Goal: Find specific page/section: Find specific page/section

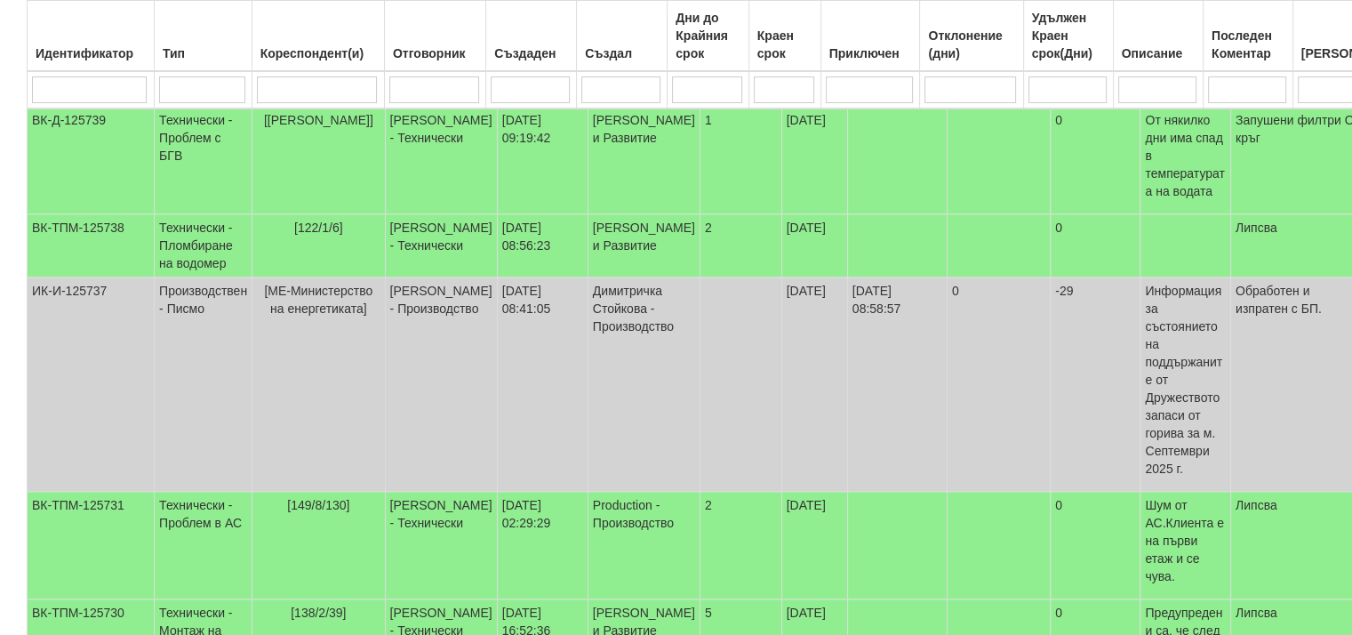
scroll to position [711, 0]
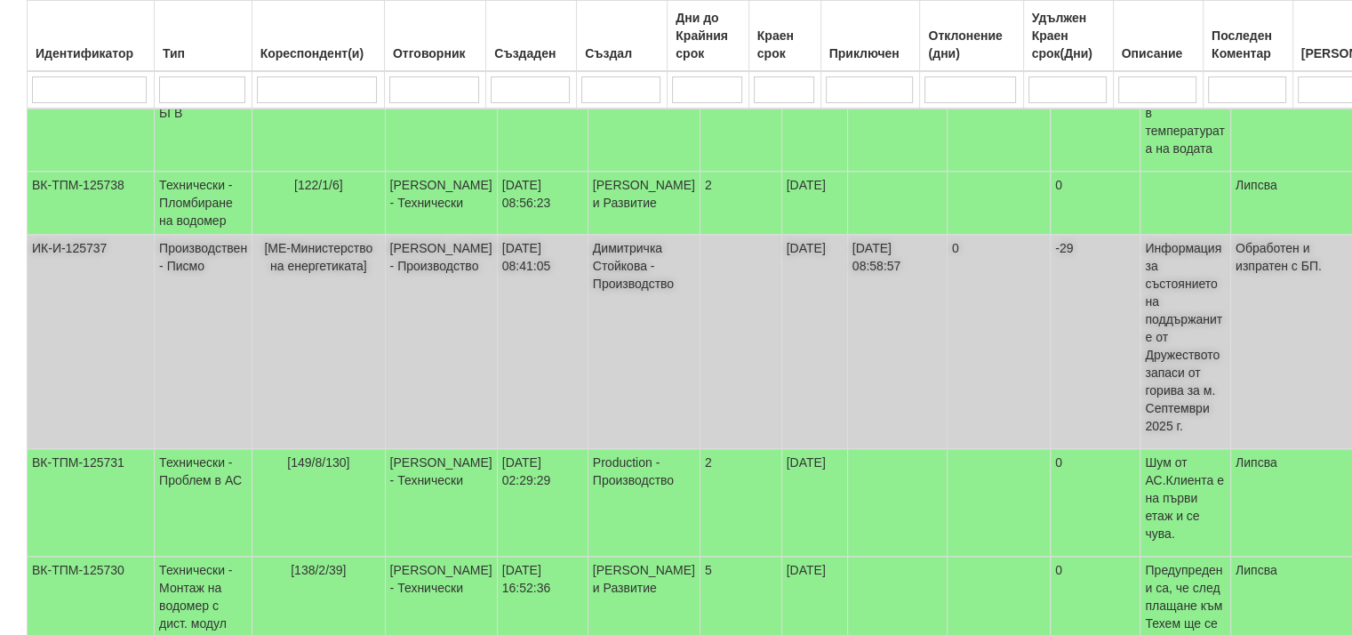
click at [302, 287] on td "[МЕ-Министерство на енергетиката]" at bounding box center [318, 342] width 132 height 214
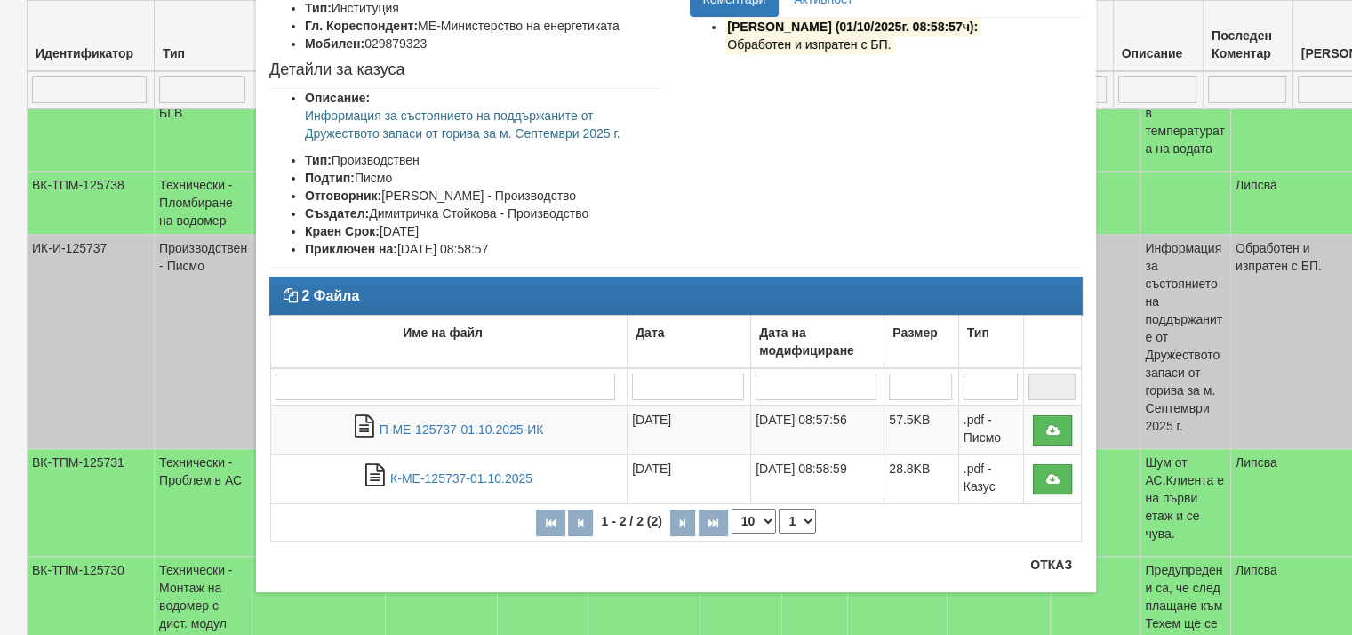
scroll to position [152, 0]
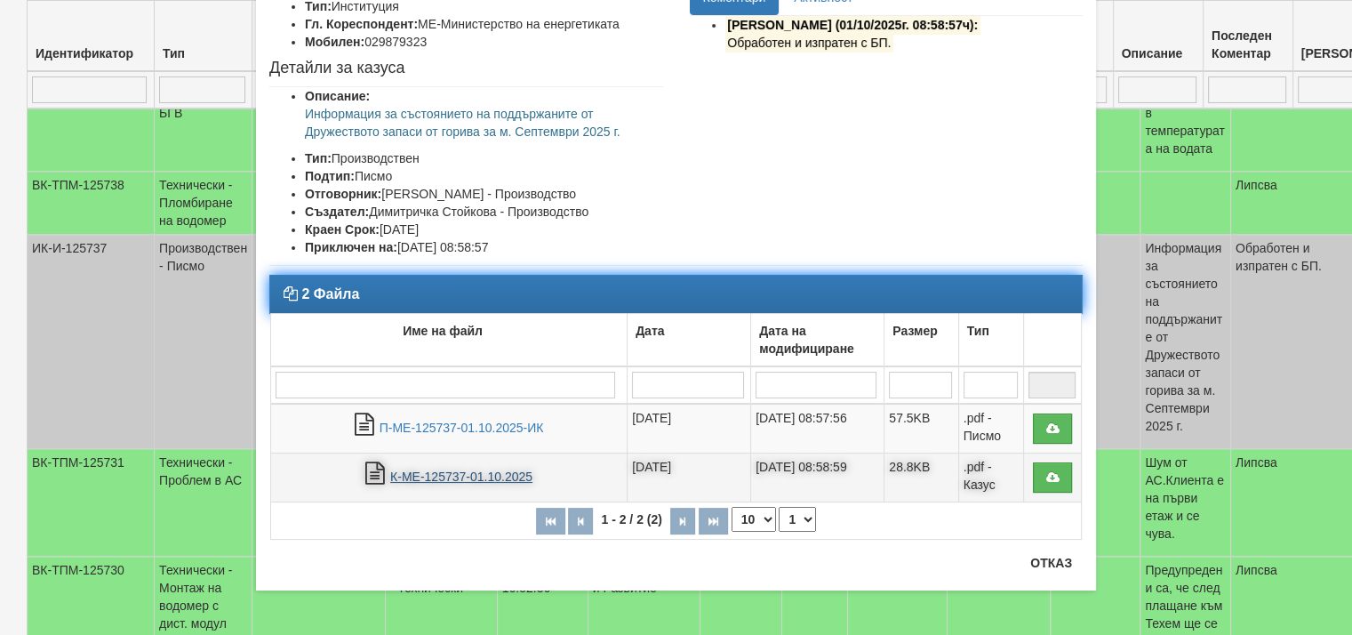
click at [444, 477] on link "К-МЕ-125737-01.10.2025" at bounding box center [461, 476] width 142 height 14
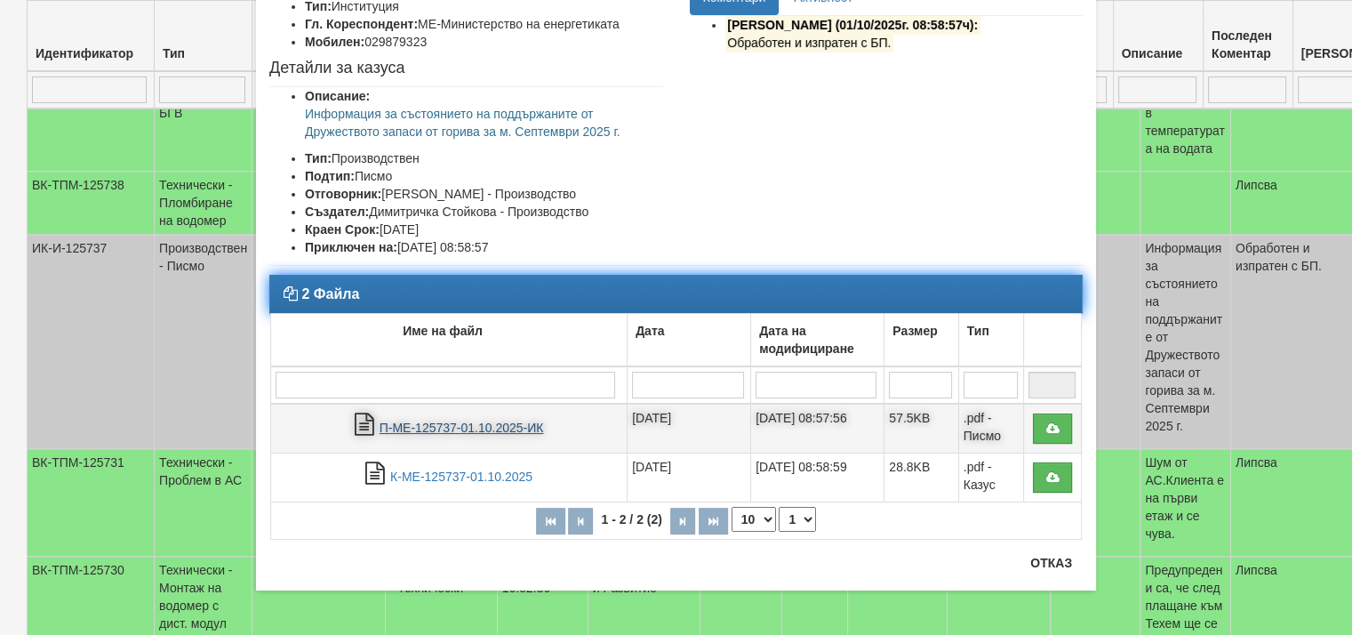
click at [503, 427] on link "П-МЕ-125737-01.10.2025-ИК" at bounding box center [462, 427] width 164 height 14
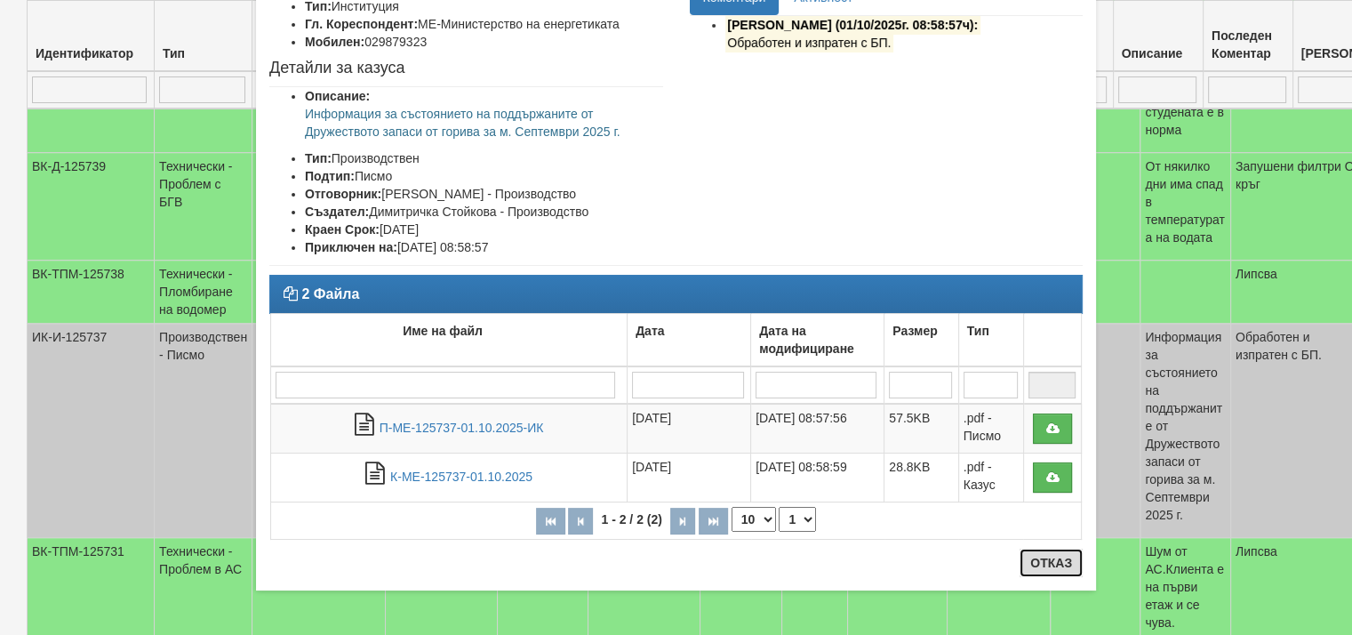
click at [1037, 559] on button "Отказ" at bounding box center [1050, 562] width 63 height 28
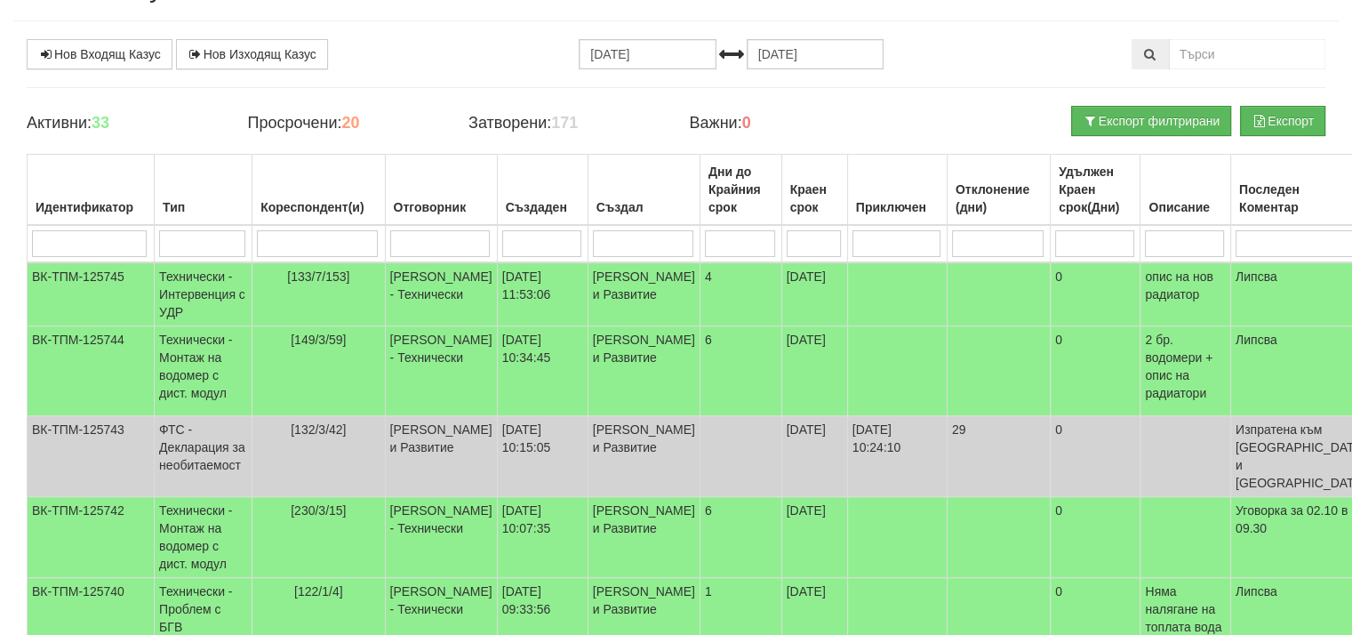
scroll to position [0, 0]
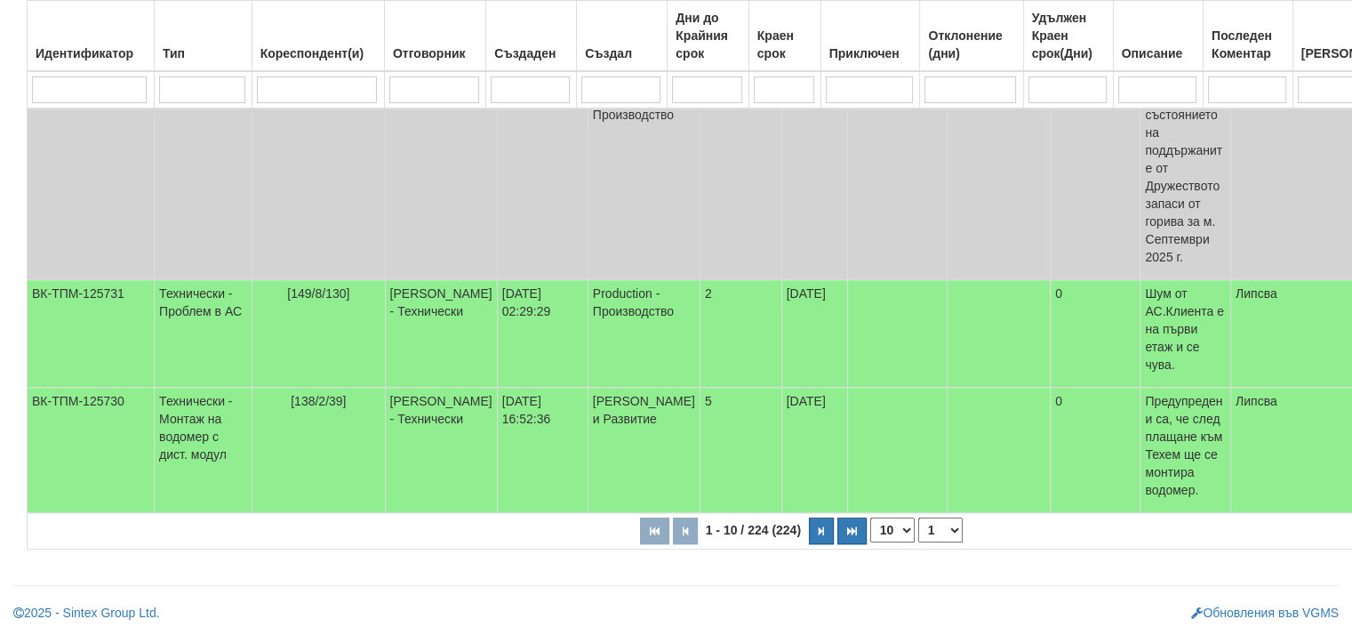
scroll to position [889, 0]
click at [809, 544] on button "button" at bounding box center [821, 530] width 25 height 27
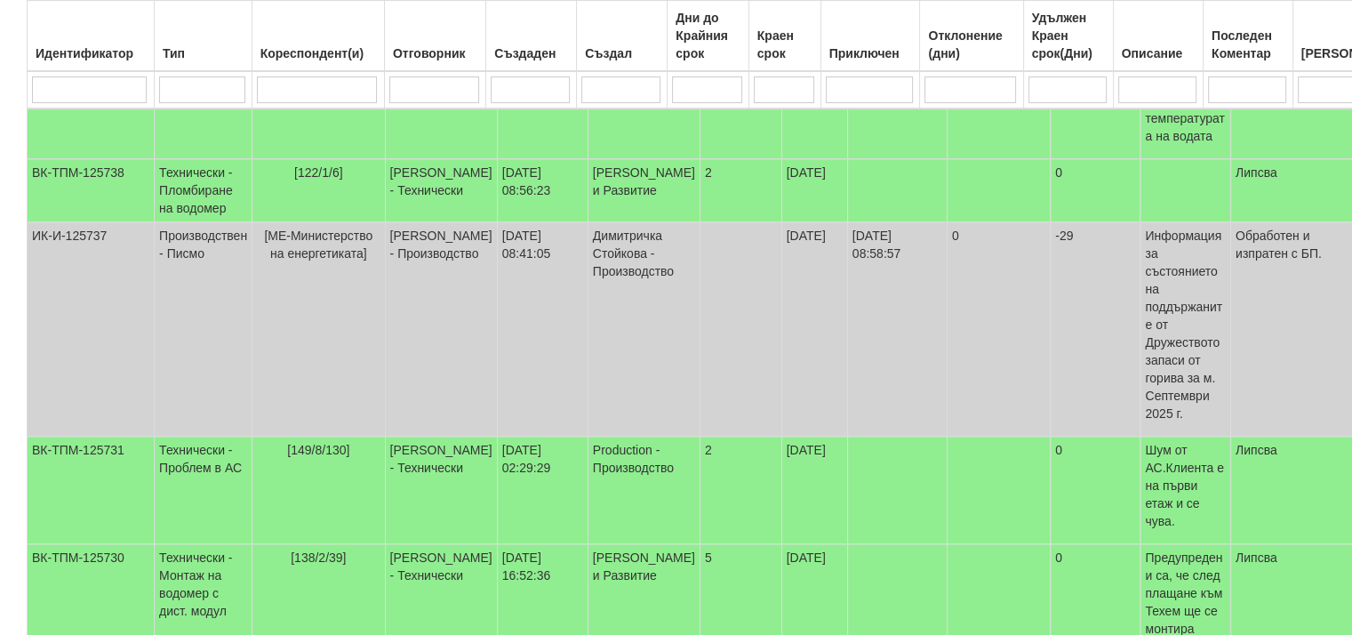
select select "2"
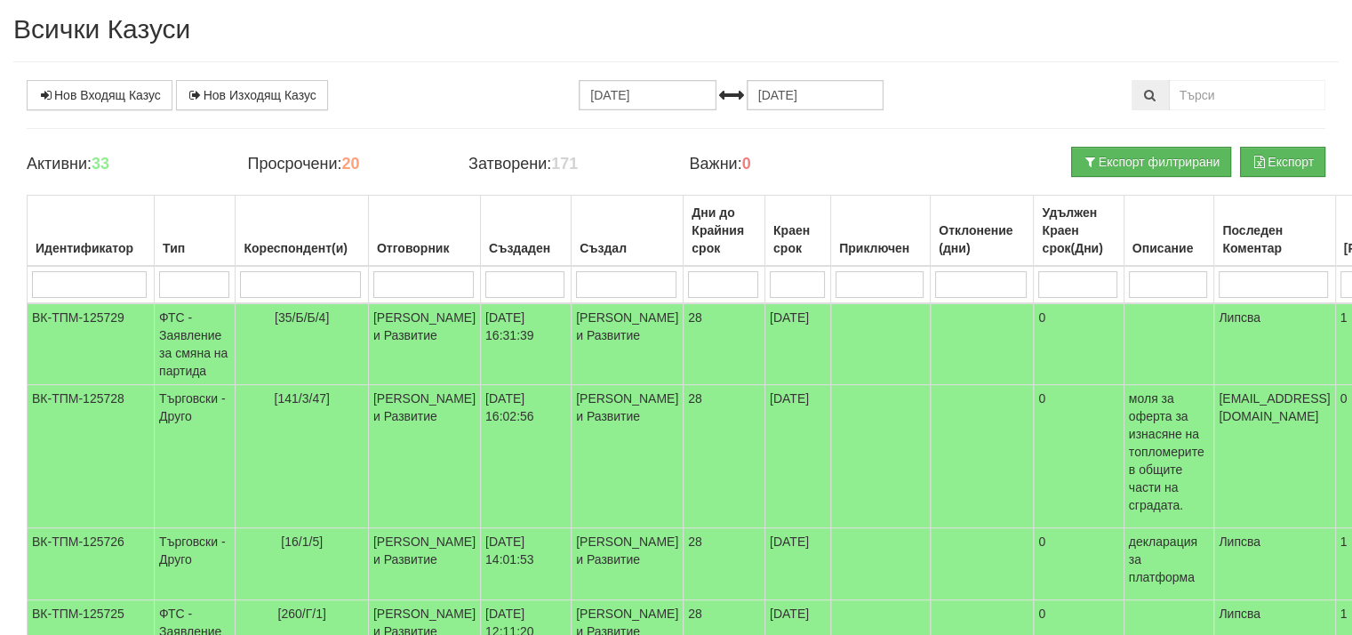
scroll to position [12, 0]
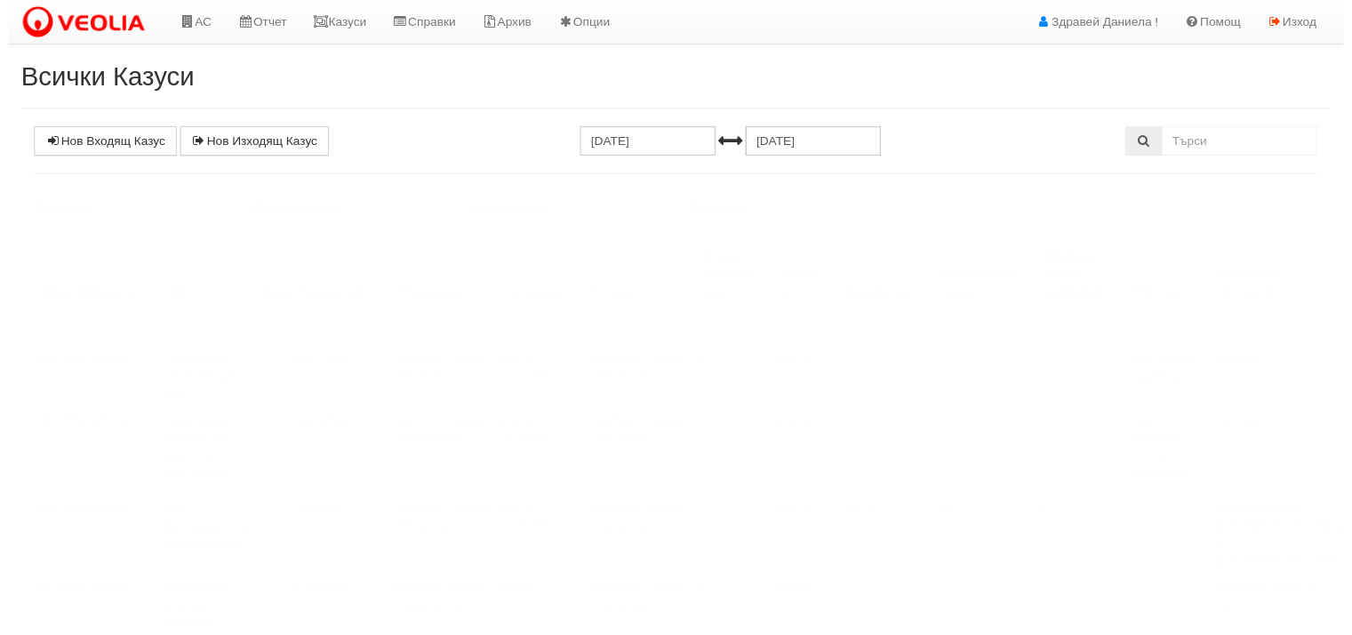
scroll to position [12, 0]
